Goal: Navigation & Orientation: Understand site structure

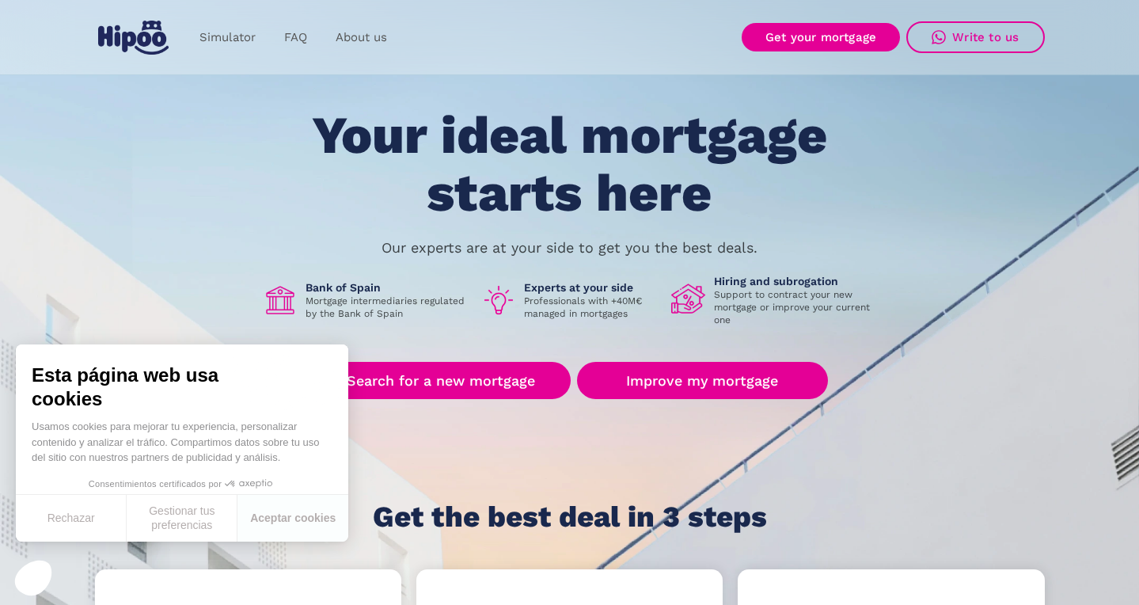
scroll to position [47, 0]
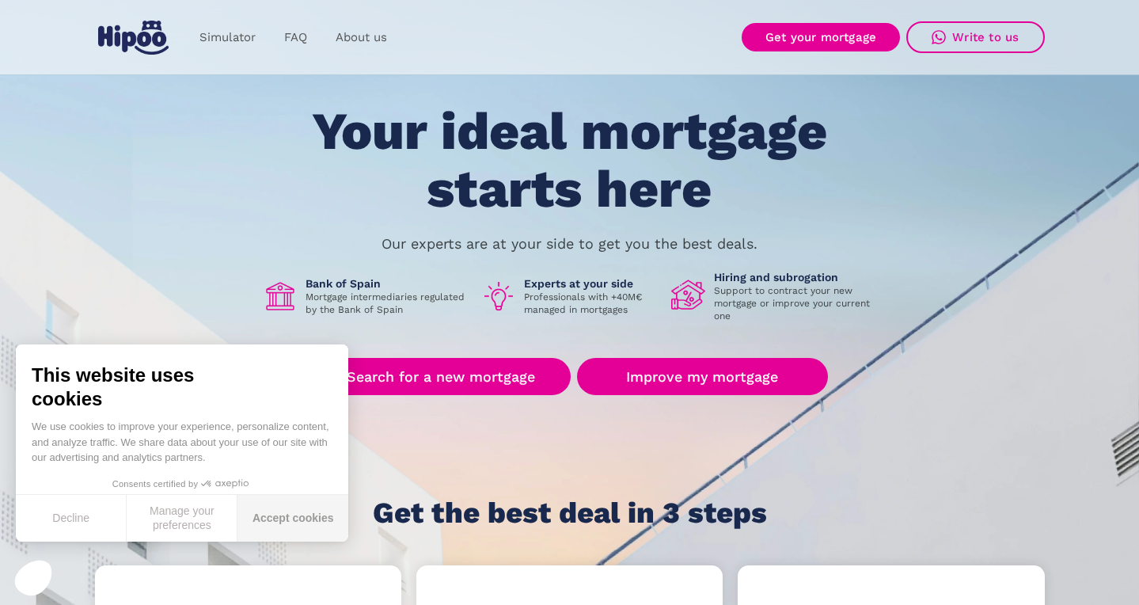
click at [285, 522] on font "Accept cookies" at bounding box center [293, 517] width 82 height 13
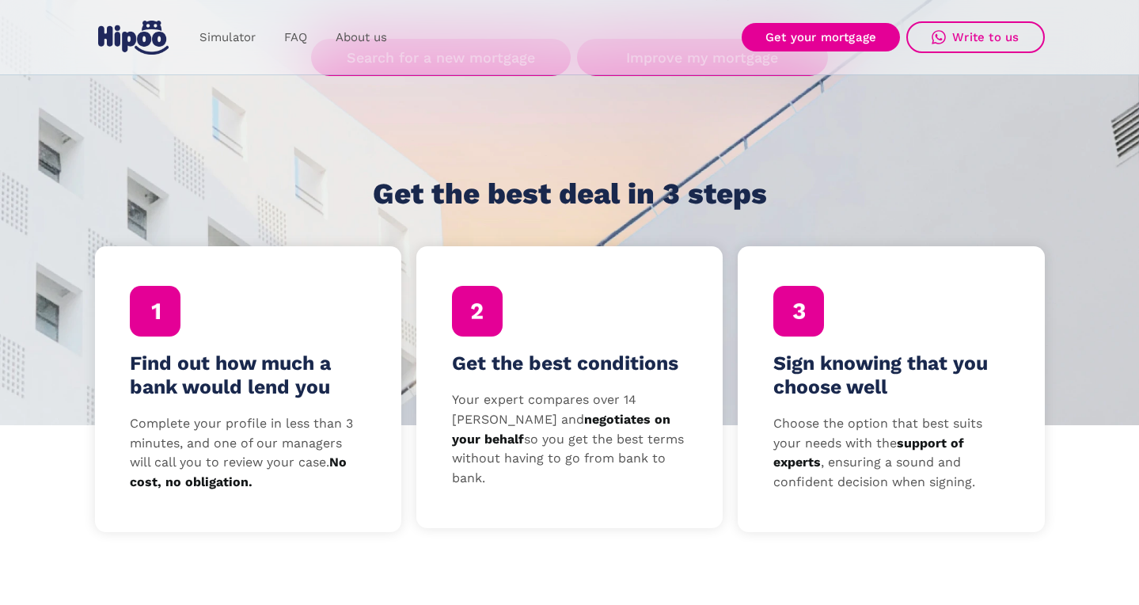
scroll to position [368, 0]
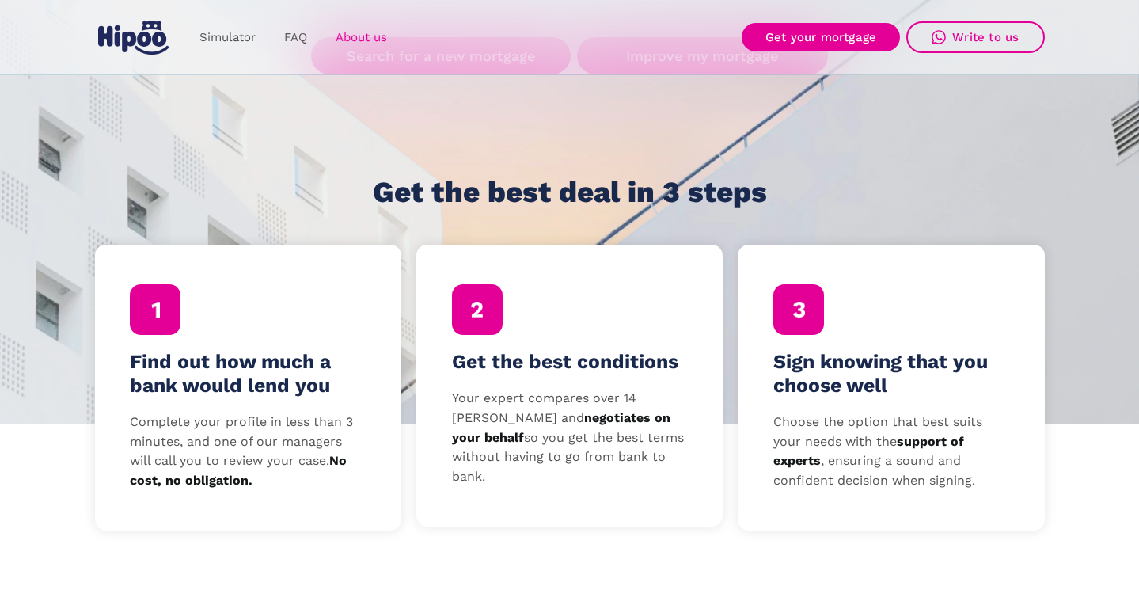
click at [352, 33] on font "About us" at bounding box center [361, 37] width 51 height 14
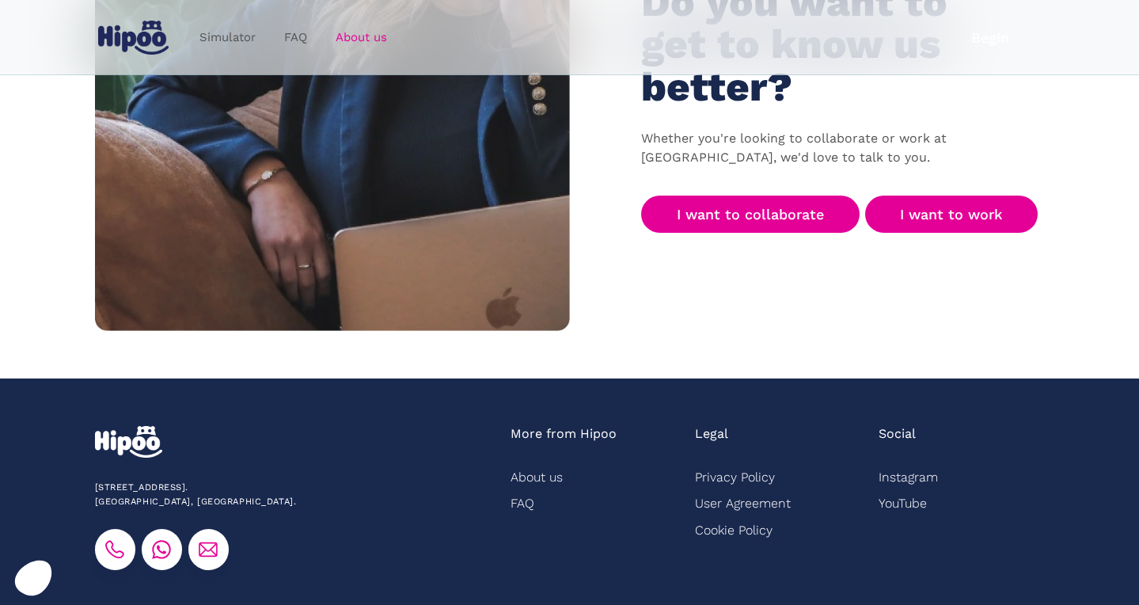
scroll to position [2512, 0]
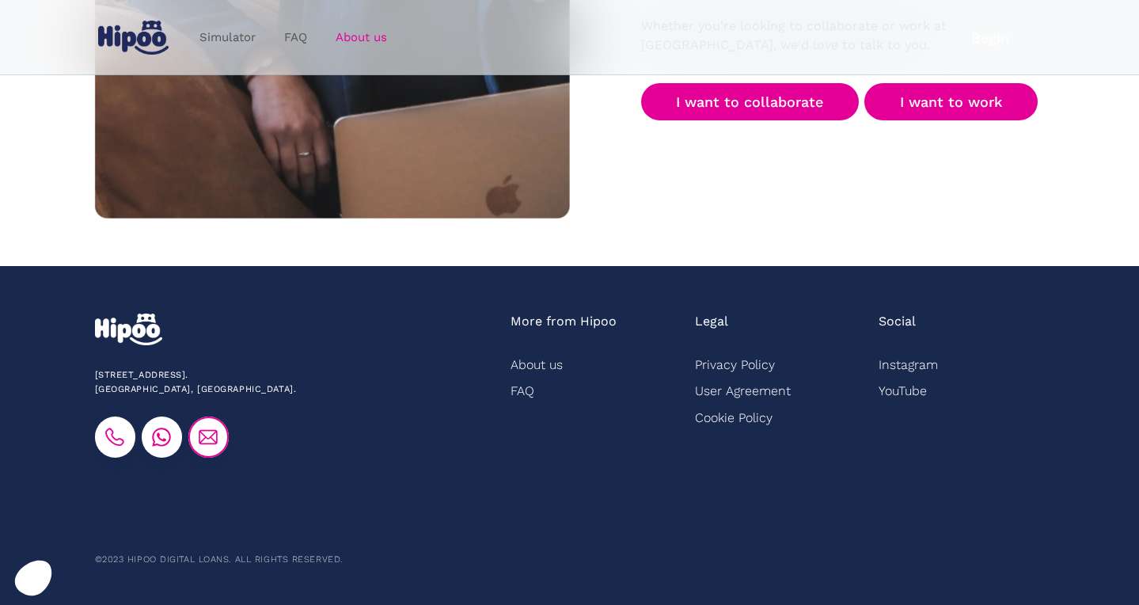
click at [215, 436] on img at bounding box center [208, 436] width 19 height 19
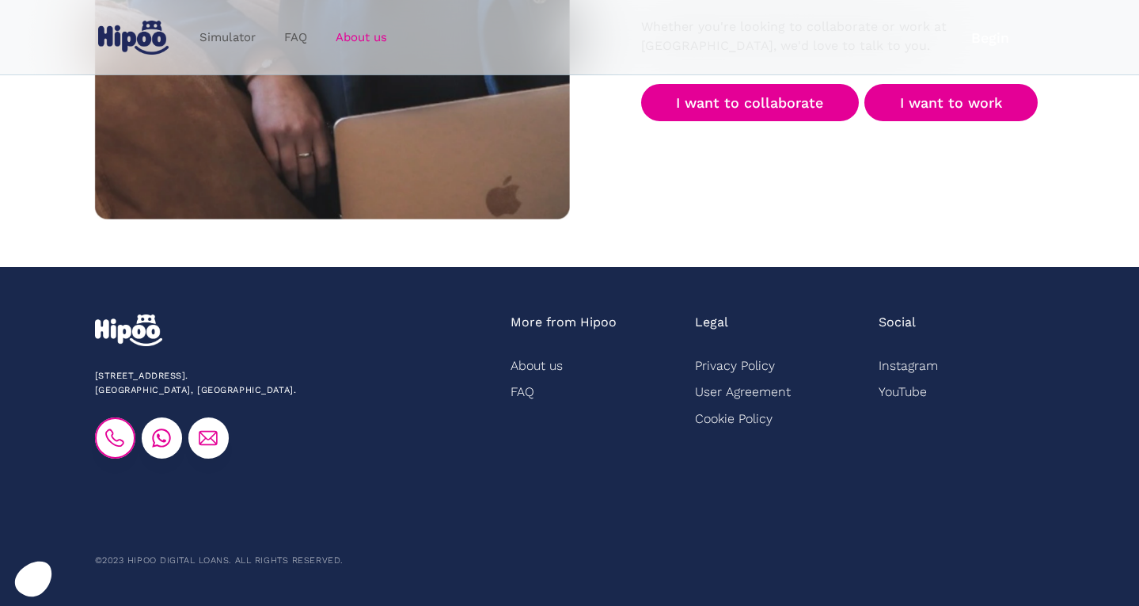
click at [115, 439] on img at bounding box center [114, 437] width 19 height 19
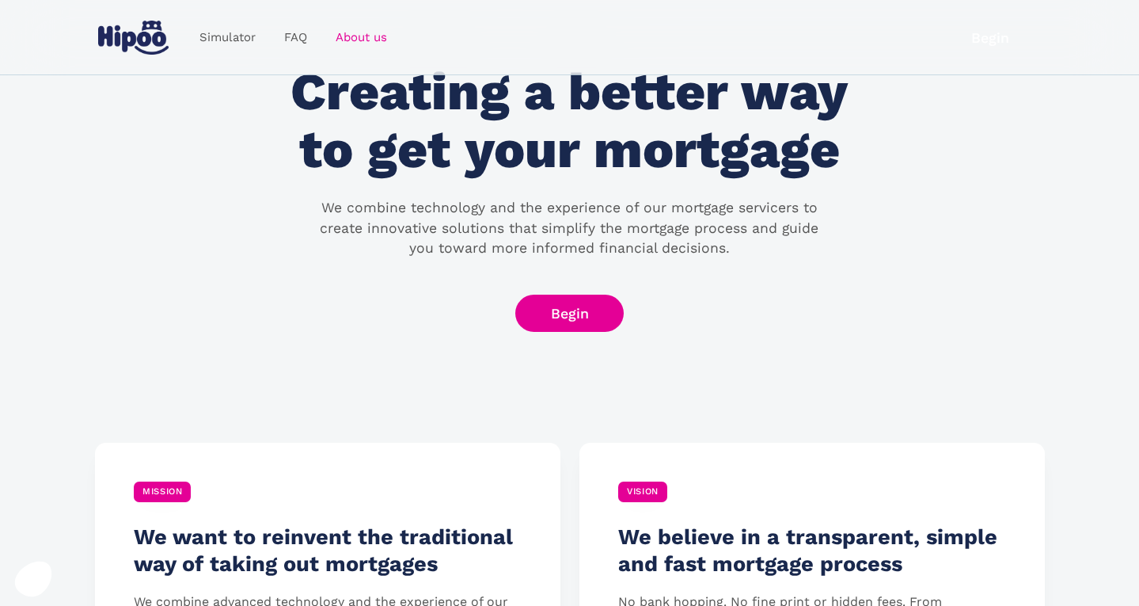
scroll to position [0, 0]
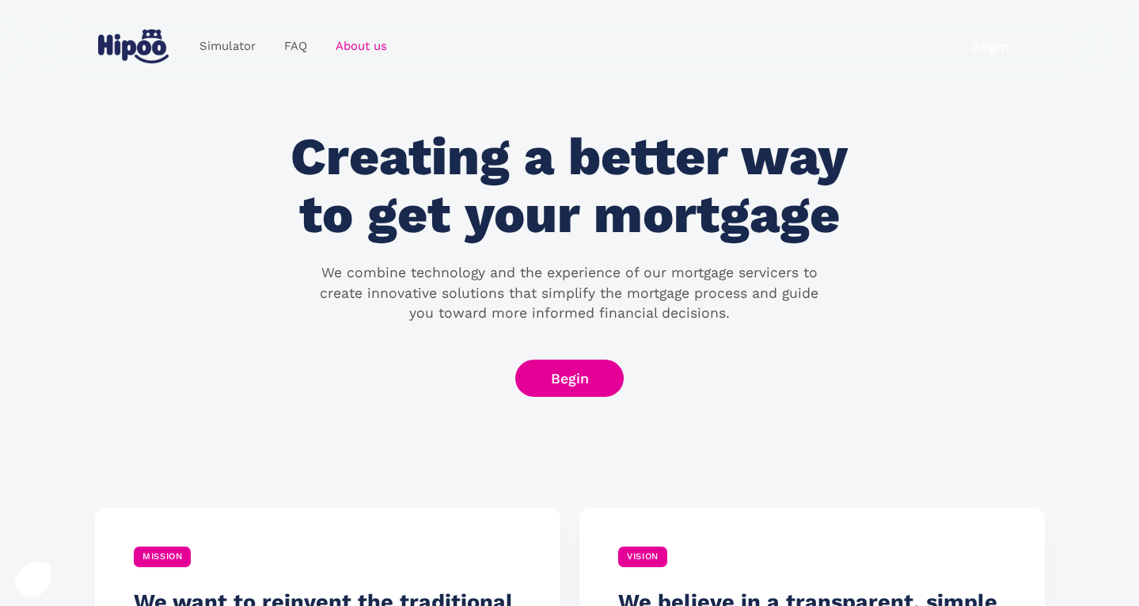
click at [116, 40] on img "home" at bounding box center [133, 46] width 70 height 34
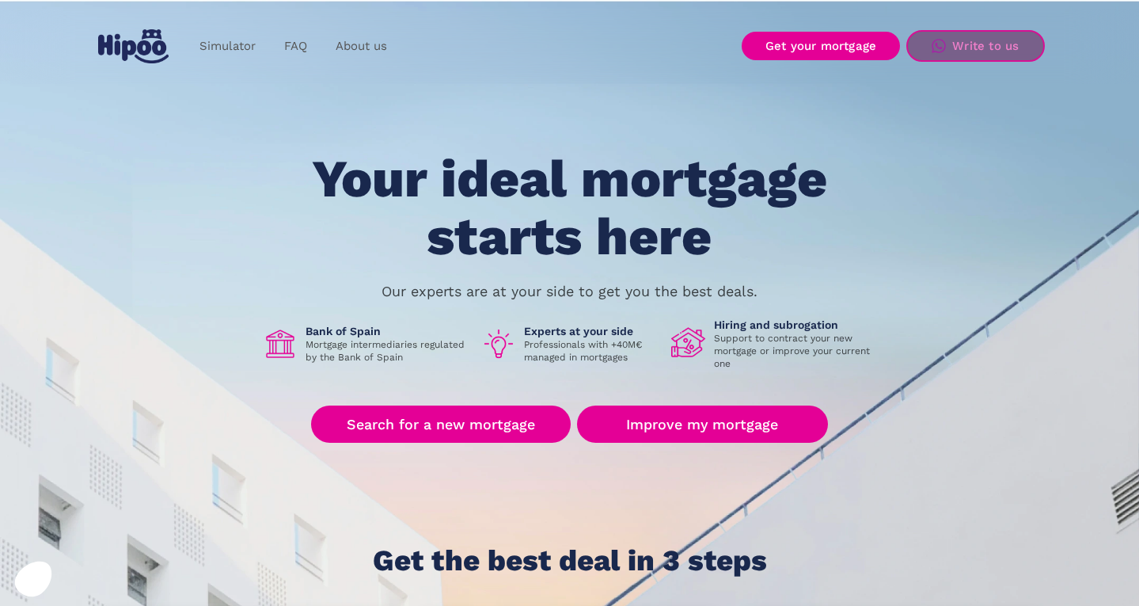
click at [967, 41] on font "Write to us" at bounding box center [985, 46] width 66 height 14
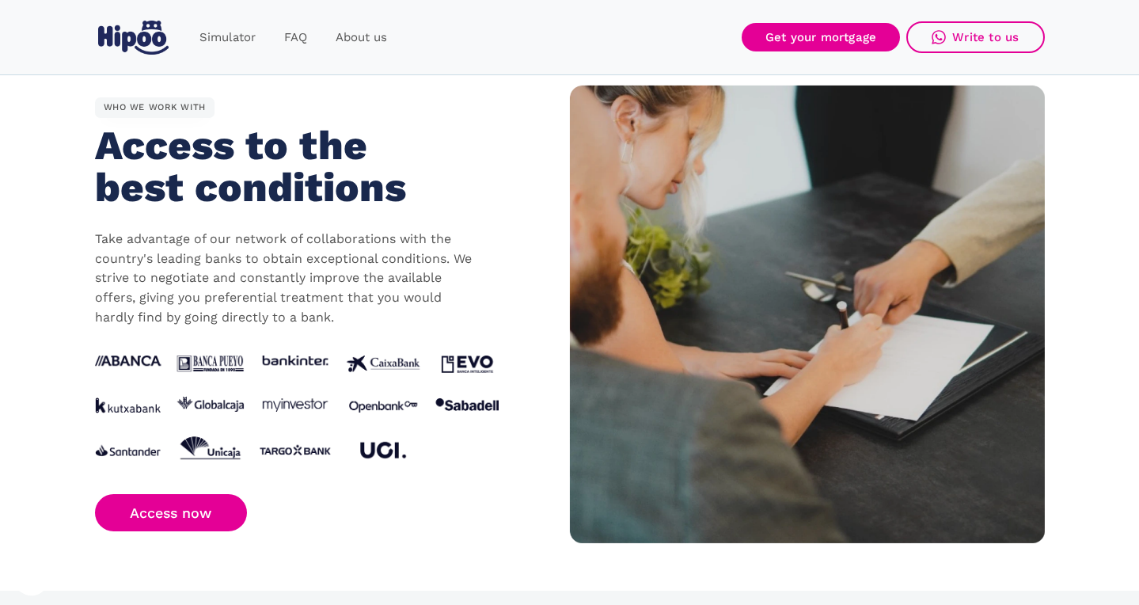
scroll to position [1467, 0]
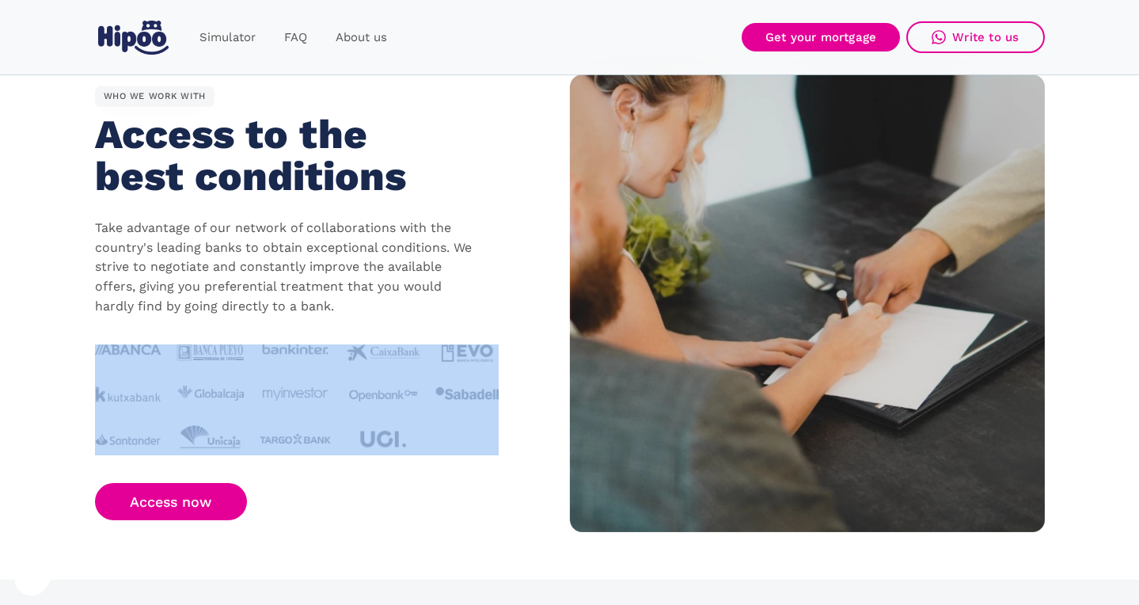
drag, startPoint x: 179, startPoint y: 328, endPoint x: 364, endPoint y: 396, distance: 197.1
click at [364, 396] on div "WHO WE WORK WITH Access to the best conditions Take advantage of our network of…" at bounding box center [332, 303] width 475 height 434
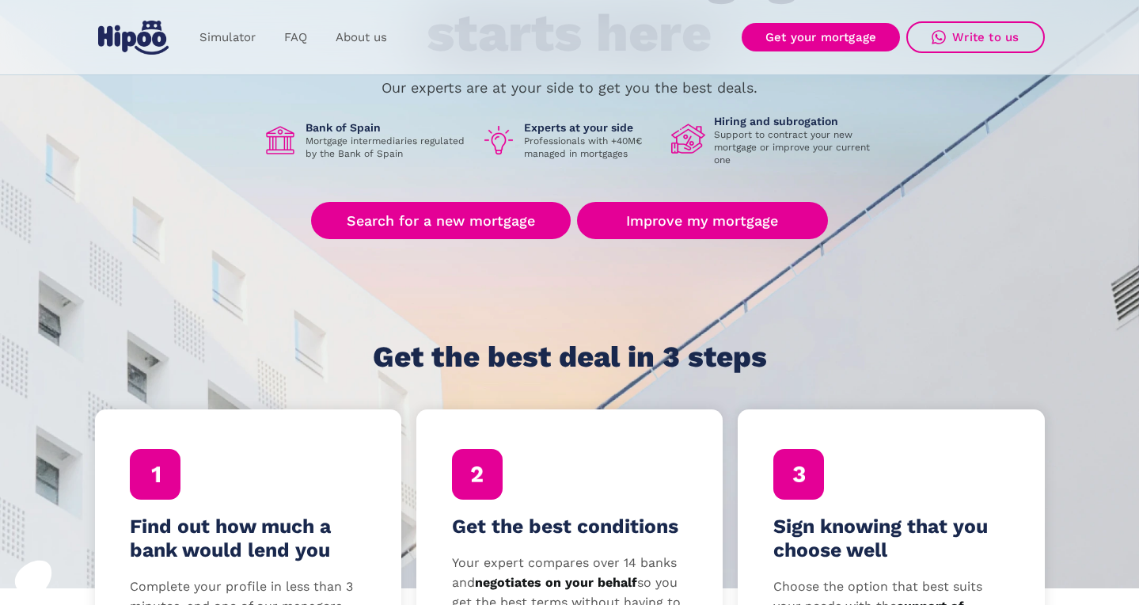
scroll to position [194, 0]
